Goal: Book appointment/travel/reservation

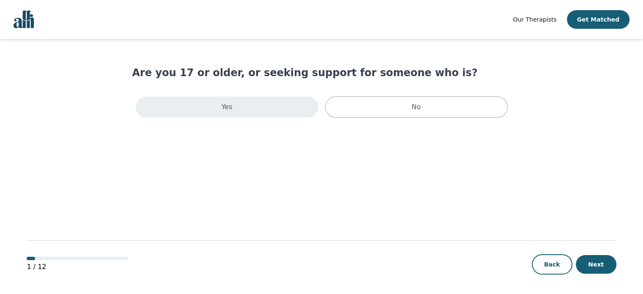
click at [282, 109] on div "Yes" at bounding box center [227, 106] width 183 height 21
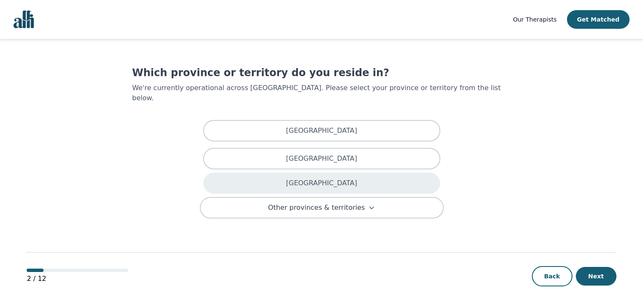
click at [302, 177] on div "[GEOGRAPHIC_DATA]" at bounding box center [321, 182] width 237 height 21
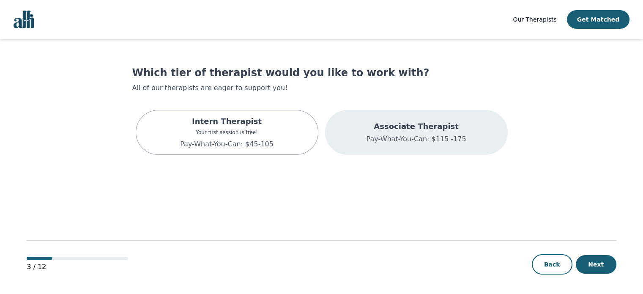
click at [399, 147] on div "Associate Therapist Pay-What-You-Can: $115 -175" at bounding box center [416, 132] width 183 height 45
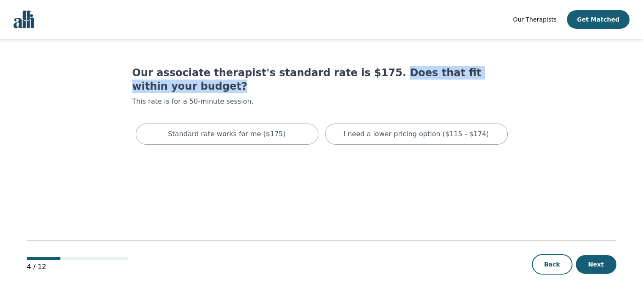
drag, startPoint x: 375, startPoint y: 76, endPoint x: 527, endPoint y: 76, distance: 152.1
click at [527, 76] on main "Our associate therapist's standard rate is $175. Does that fit within your budg…" at bounding box center [321, 167] width 589 height 256
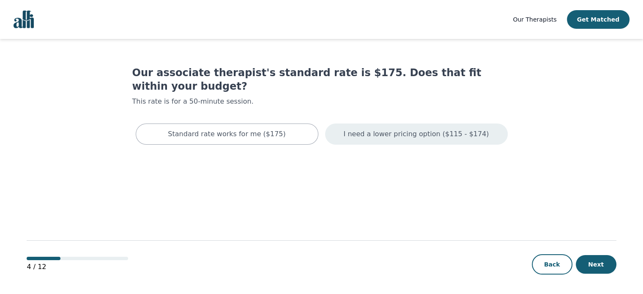
click at [431, 129] on p "I need a lower pricing option ($115 - $174)" at bounding box center [416, 134] width 145 height 10
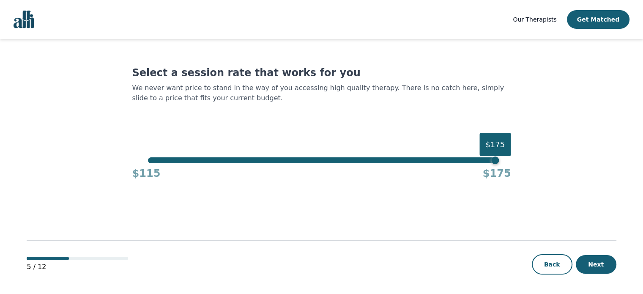
click at [378, 164] on div "$115 $175" at bounding box center [321, 171] width 379 height 17
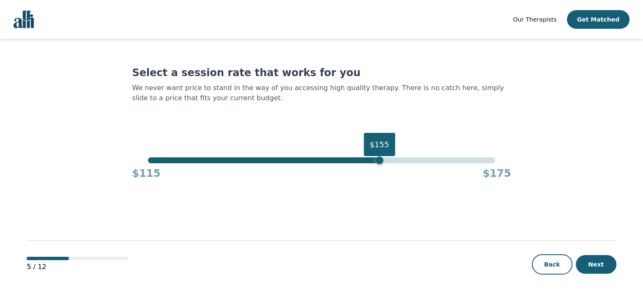
click at [379, 157] on div "$155" at bounding box center [321, 160] width 347 height 6
click at [592, 264] on button "Next" at bounding box center [596, 264] width 41 height 19
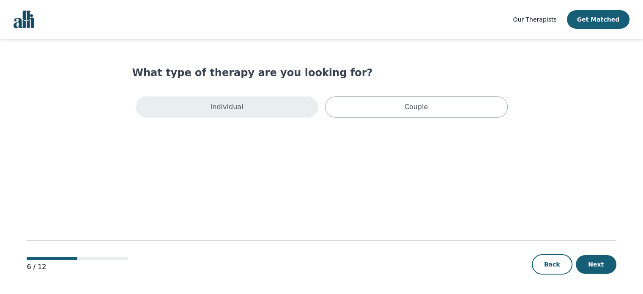
click at [219, 98] on div "Individual" at bounding box center [227, 106] width 183 height 21
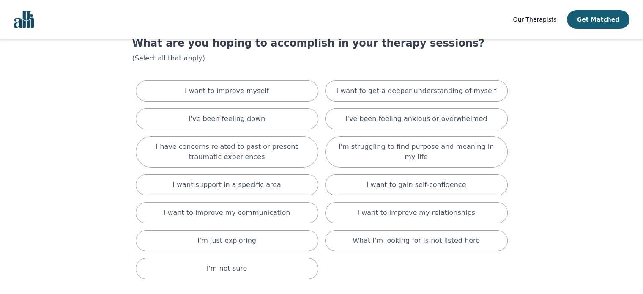
scroll to position [42, 0]
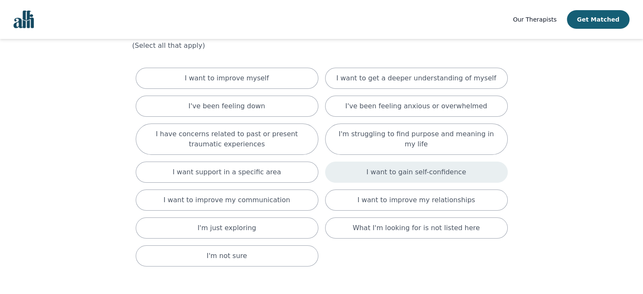
click at [482, 174] on div "I want to gain self-confidence" at bounding box center [416, 171] width 183 height 21
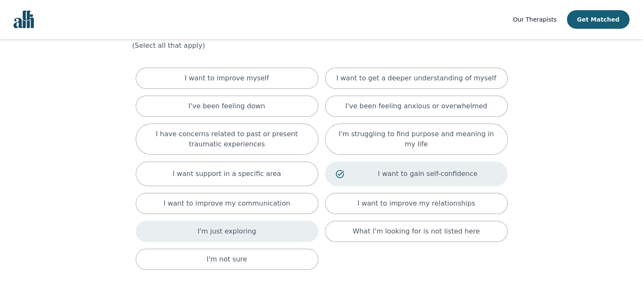
click at [267, 225] on div "I'm just exploring" at bounding box center [227, 231] width 183 height 21
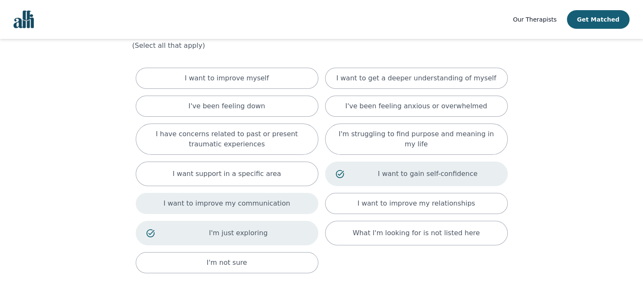
click at [268, 202] on p "I want to improve my communication" at bounding box center [227, 203] width 127 height 10
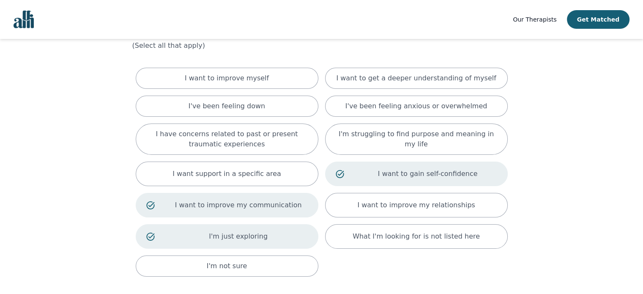
click at [262, 227] on div "I'm just exploring" at bounding box center [227, 236] width 183 height 25
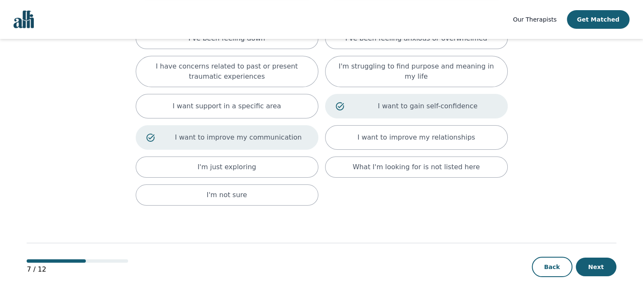
scroll to position [112, 0]
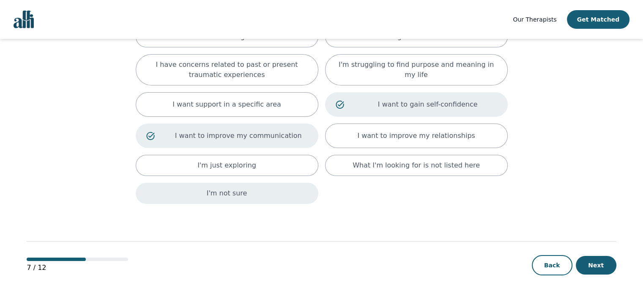
click at [265, 190] on div "I'm not sure" at bounding box center [227, 193] width 183 height 21
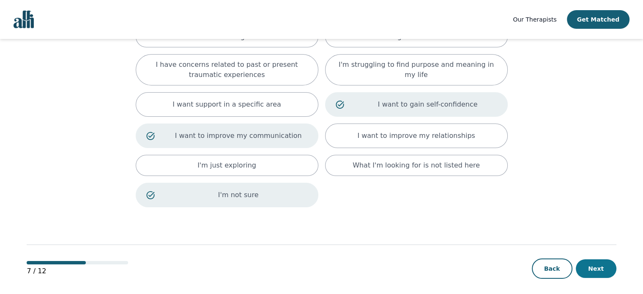
click at [605, 267] on button "Next" at bounding box center [596, 268] width 41 height 19
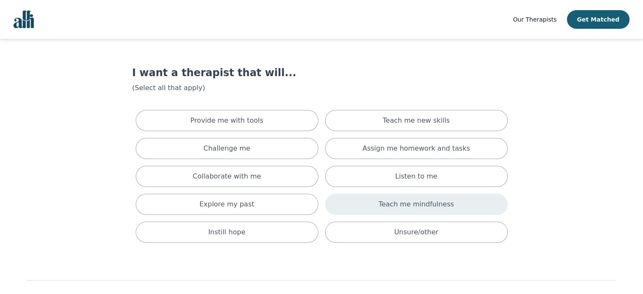
click at [455, 209] on div "Teach me mindfulness" at bounding box center [416, 204] width 183 height 21
click at [455, 209] on p "Teach me mindfulness" at bounding box center [427, 206] width 139 height 10
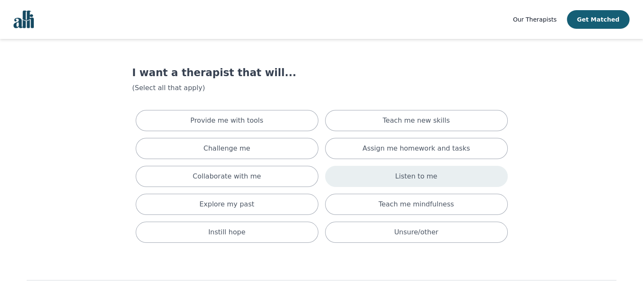
drag, startPoint x: 397, startPoint y: 181, endPoint x: 385, endPoint y: 182, distance: 11.9
click at [395, 182] on div "Listen to me" at bounding box center [416, 176] width 183 height 21
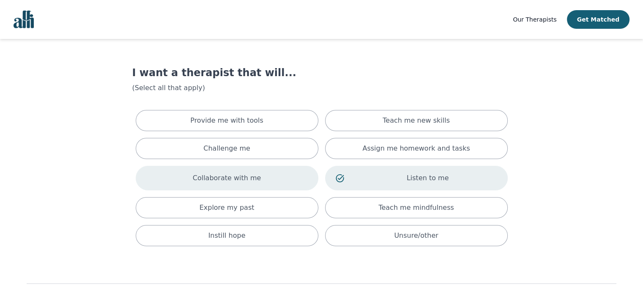
click at [265, 173] on div "Collaborate with me" at bounding box center [227, 178] width 183 height 25
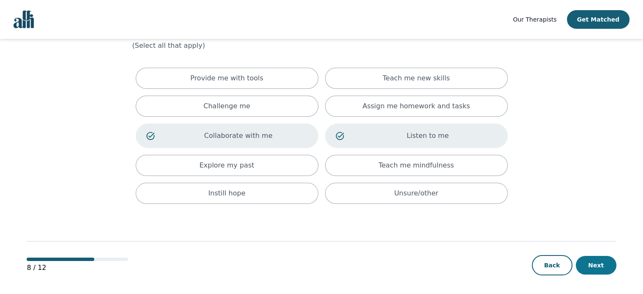
click at [597, 262] on button "Next" at bounding box center [596, 265] width 41 height 19
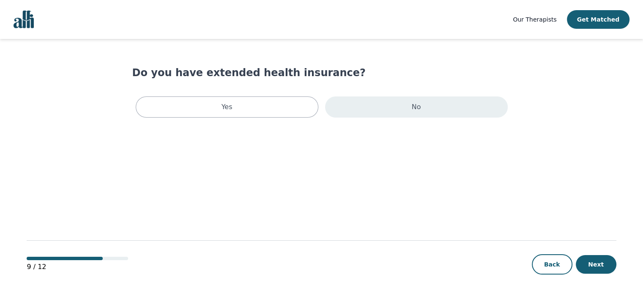
click at [396, 100] on div "No" at bounding box center [416, 106] width 183 height 21
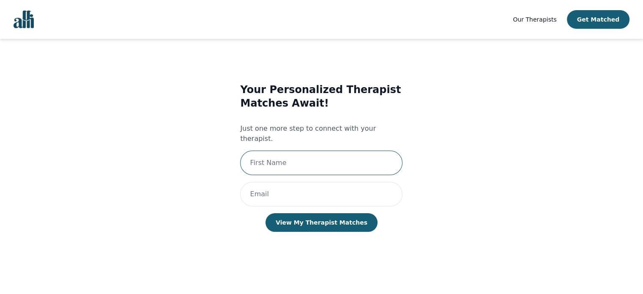
click at [305, 164] on input "text" at bounding box center [321, 162] width 162 height 25
type input "Atoosa"
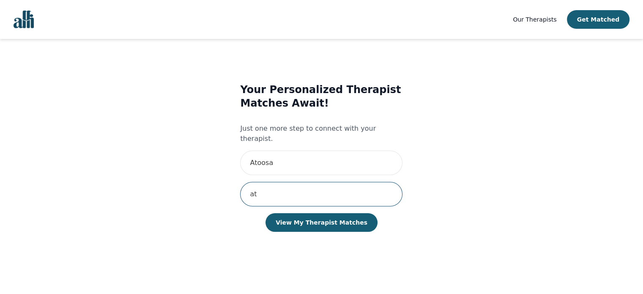
type input "a"
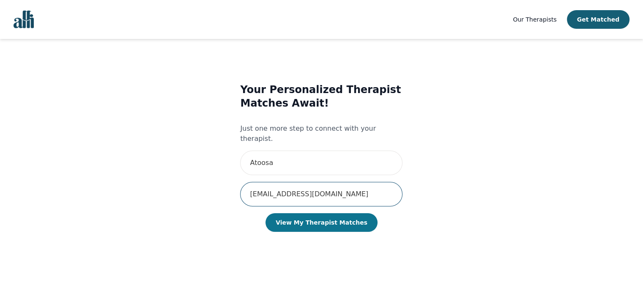
type input "[EMAIL_ADDRESS][DOMAIN_NAME]"
click at [333, 213] on button "View My Therapist Matches" at bounding box center [321, 222] width 112 height 19
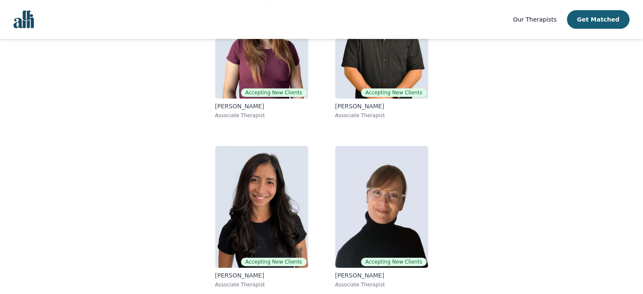
scroll to position [147, 0]
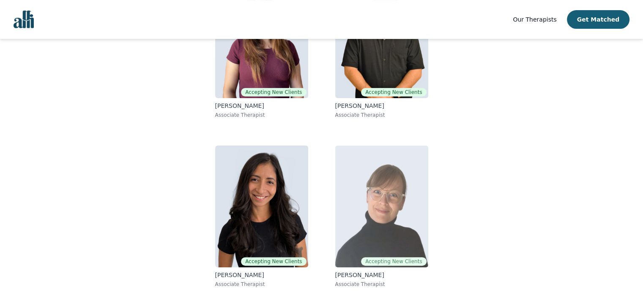
click at [397, 216] on img at bounding box center [381, 206] width 93 height 122
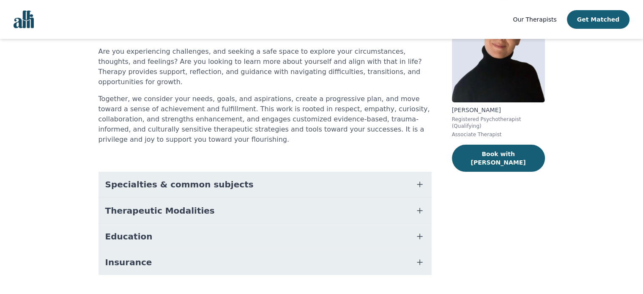
scroll to position [79, 0]
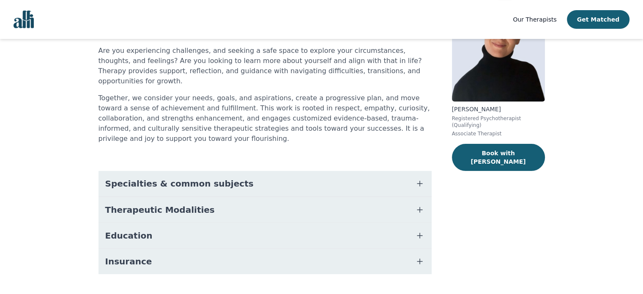
click at [146, 171] on button "Specialties & common subjects" at bounding box center [264, 183] width 333 height 25
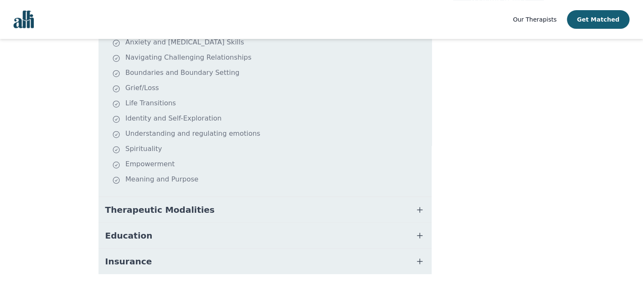
click at [184, 197] on button "Therapeutic Modalities" at bounding box center [264, 209] width 333 height 25
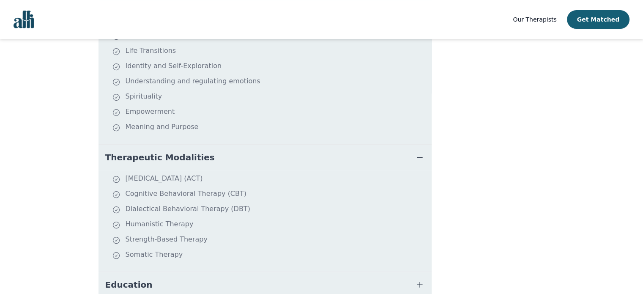
scroll to position [343, 0]
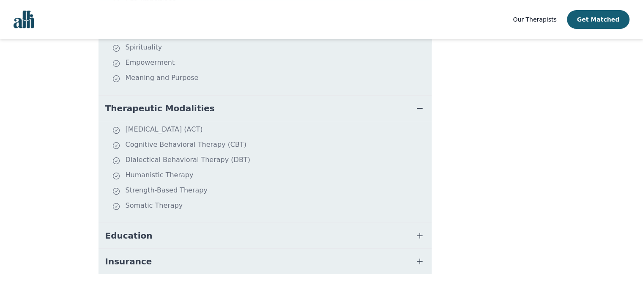
click at [206, 224] on button "Education" at bounding box center [264, 235] width 333 height 25
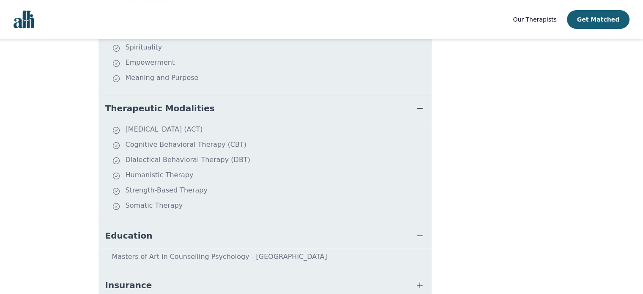
scroll to position [367, 0]
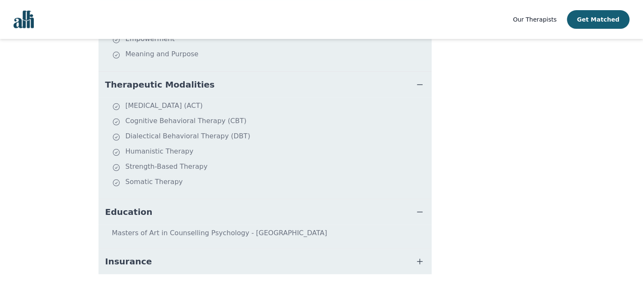
click at [211, 248] on button "Insurance" at bounding box center [264, 260] width 333 height 25
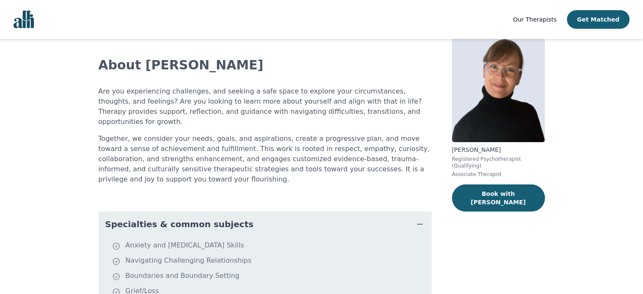
scroll to position [0, 0]
